Goal: Information Seeking & Learning: Find specific fact

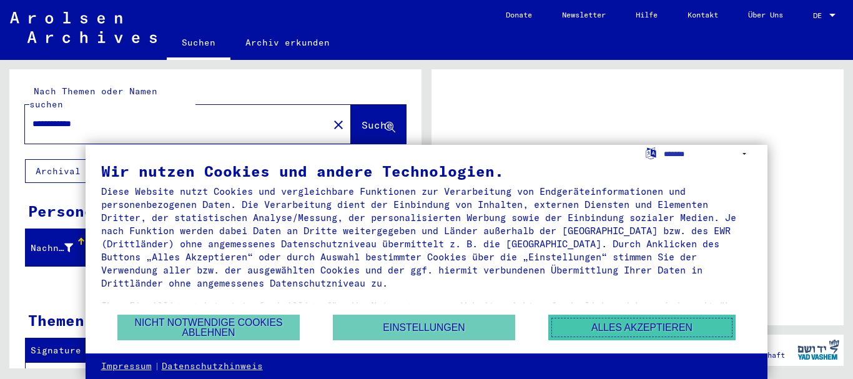
click at [616, 326] on button "Alles akzeptieren" at bounding box center [641, 328] width 187 height 26
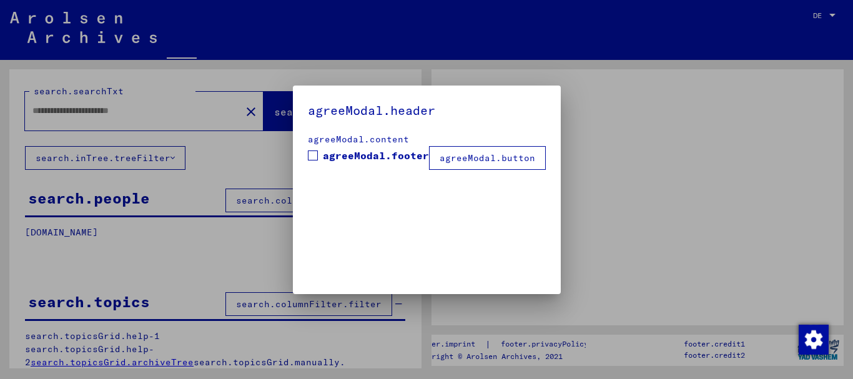
type input "**********"
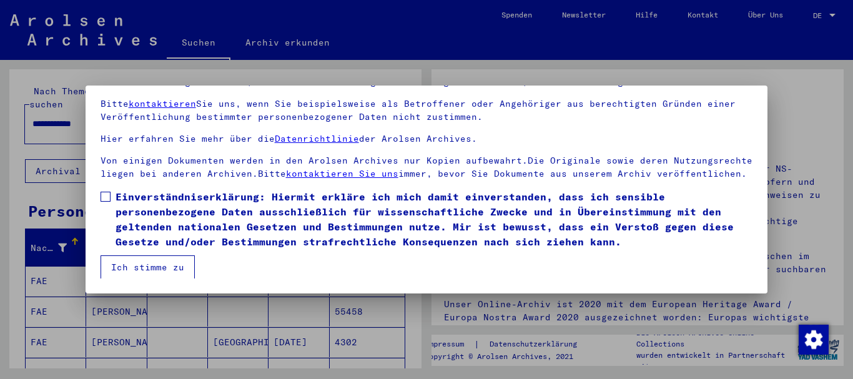
scroll to position [66, 0]
click at [99, 195] on mat-dialog-content "Unsere Nutzungsbedingungen wurden durch den Internationalen Ausschuss als obers…" at bounding box center [427, 155] width 683 height 247
click at [104, 199] on span at bounding box center [106, 197] width 10 height 10
click at [127, 264] on button "Ich stimme zu" at bounding box center [148, 267] width 94 height 24
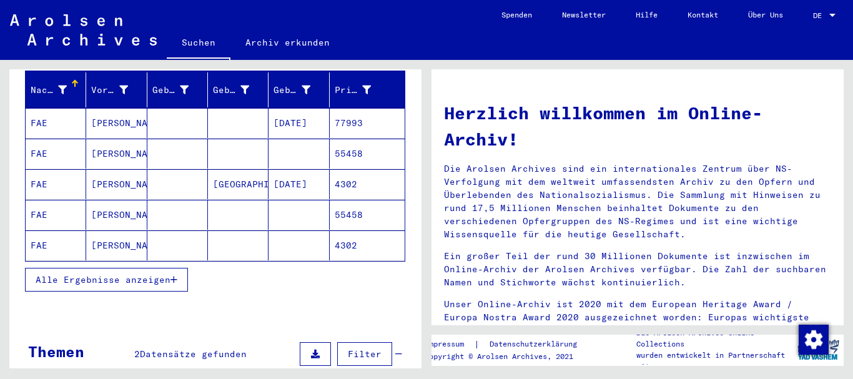
scroll to position [187, 0]
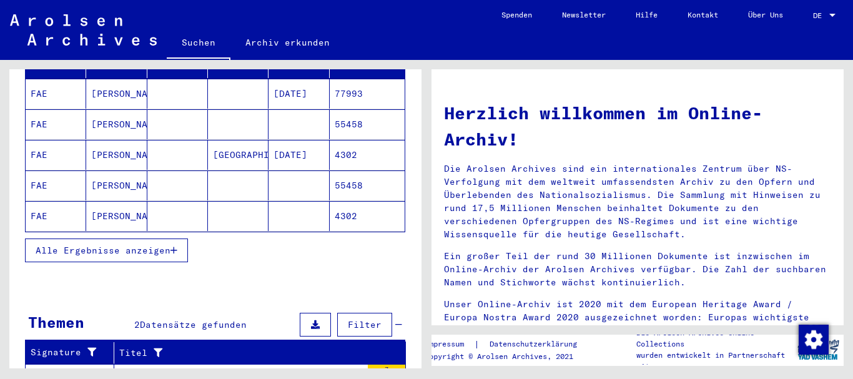
click at [96, 245] on span "Alle Ergebnisse anzeigen" at bounding box center [103, 250] width 135 height 11
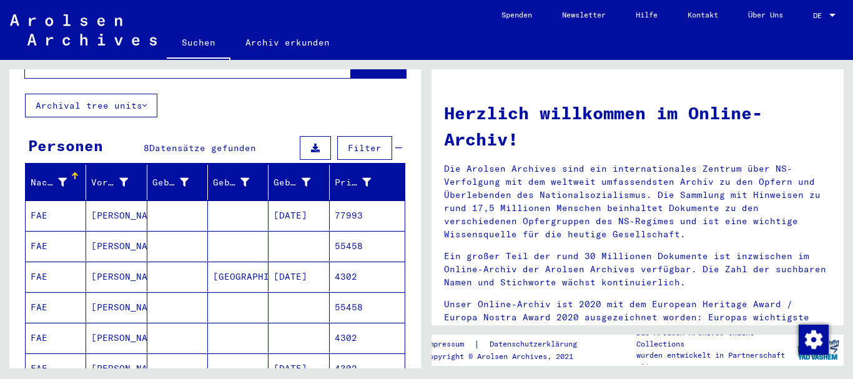
scroll to position [62, 0]
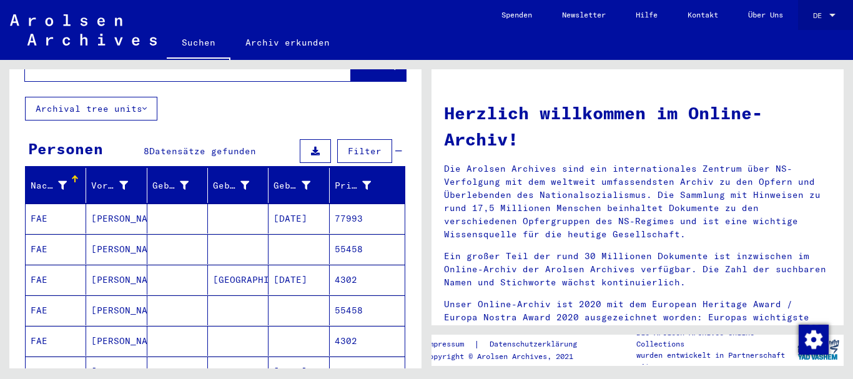
click at [830, 16] on div at bounding box center [832, 15] width 6 height 3
